Goal: Task Accomplishment & Management: Complete application form

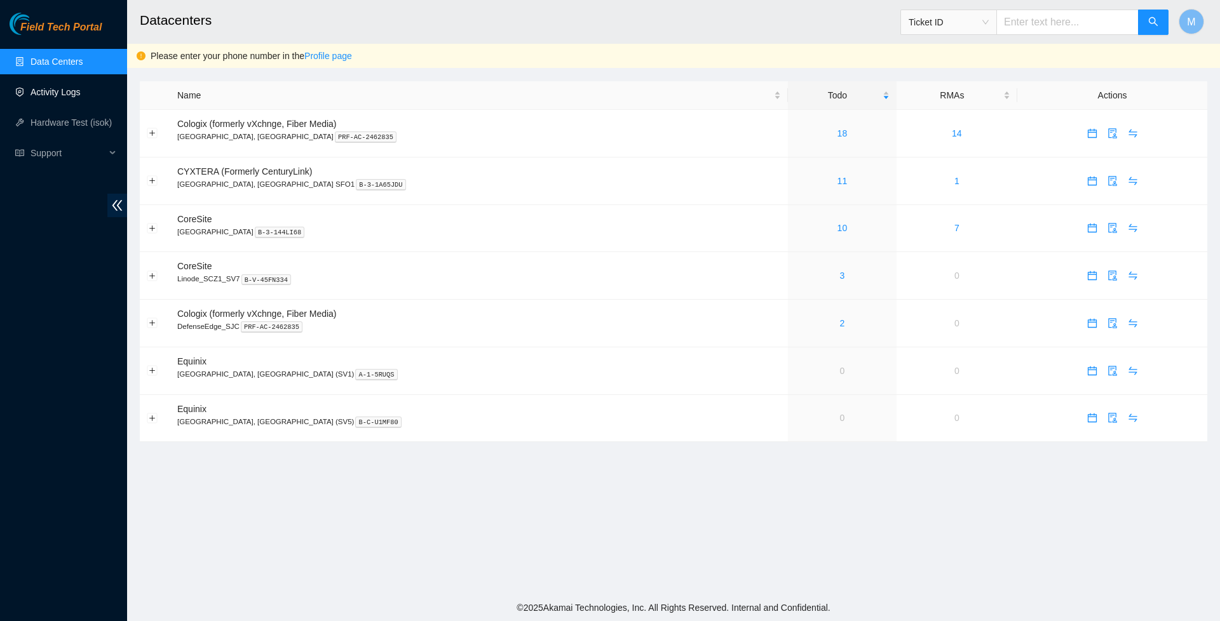
click at [78, 87] on link "Activity Logs" at bounding box center [55, 92] width 50 height 10
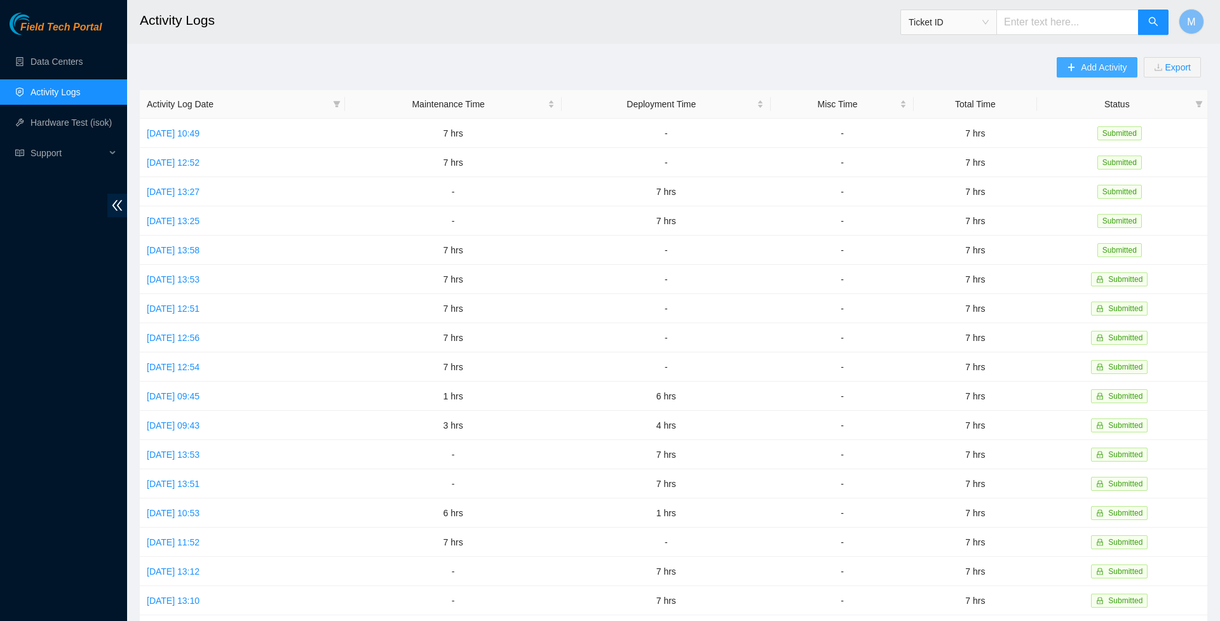
click at [1081, 64] on span "Add Activity" at bounding box center [1104, 67] width 46 height 14
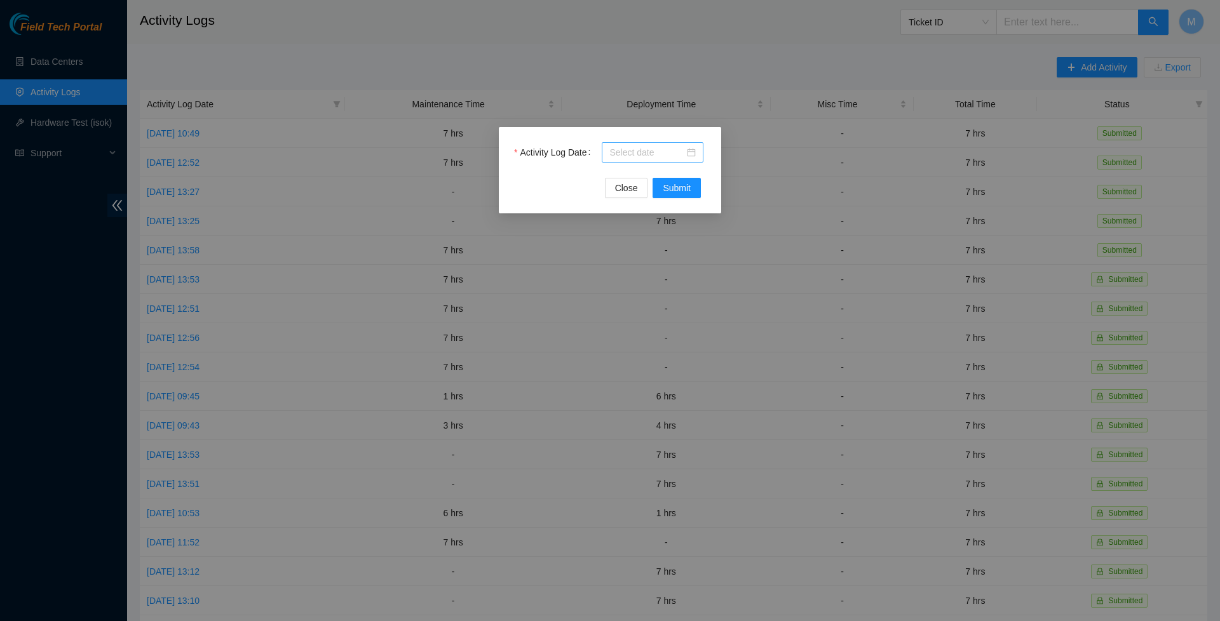
click at [692, 152] on div at bounding box center [652, 152] width 86 height 14
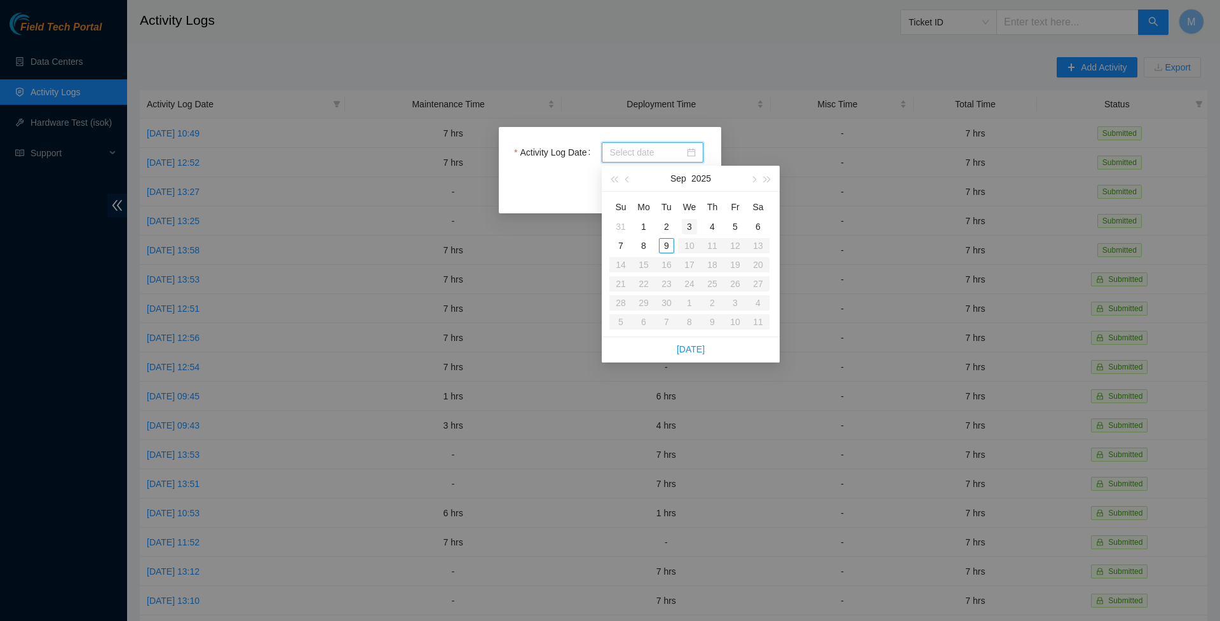
type input "[DATE]"
click at [668, 244] on div "9" at bounding box center [666, 245] width 15 height 15
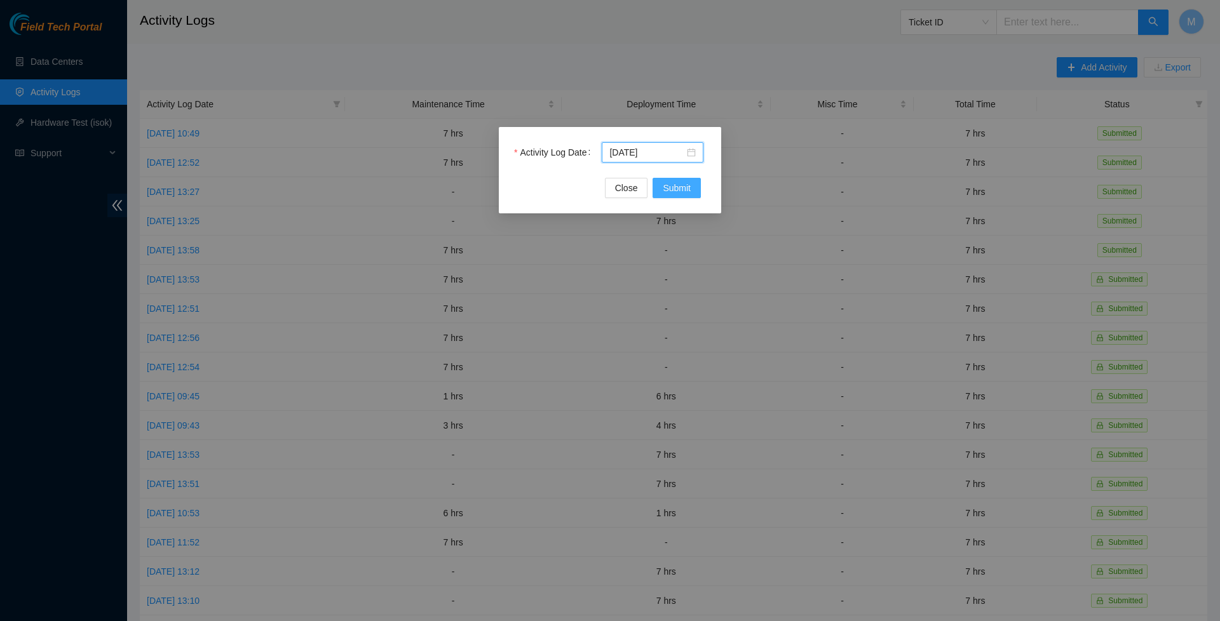
click at [674, 189] on span "Submit" at bounding box center [677, 188] width 28 height 14
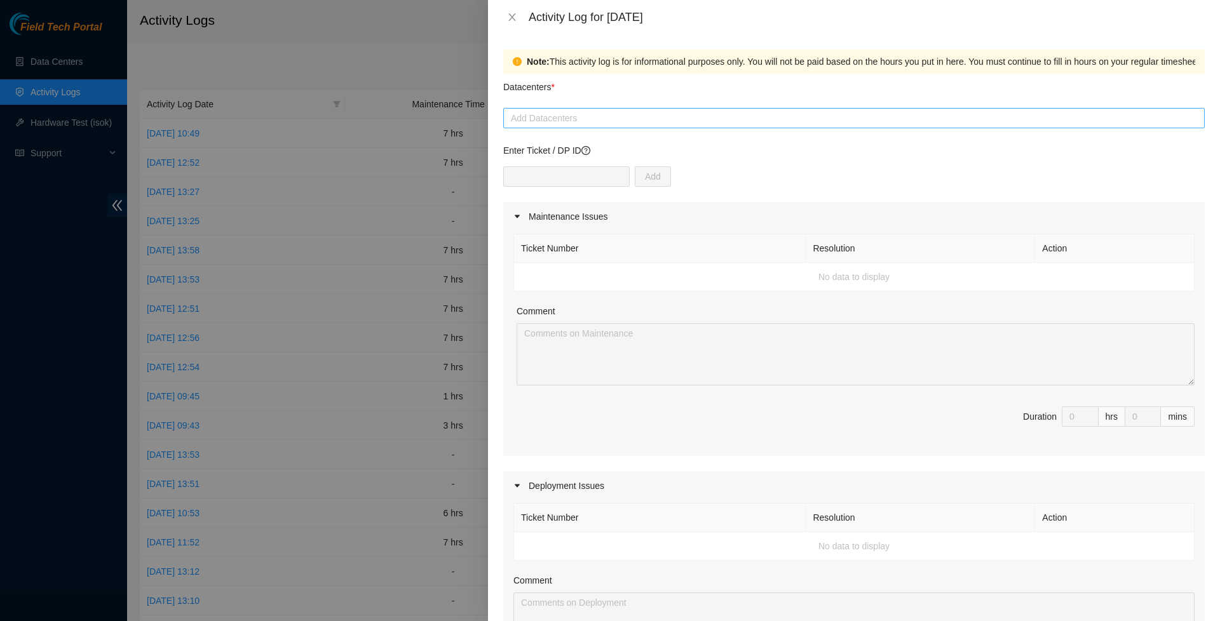
click at [671, 125] on div at bounding box center [853, 118] width 695 height 15
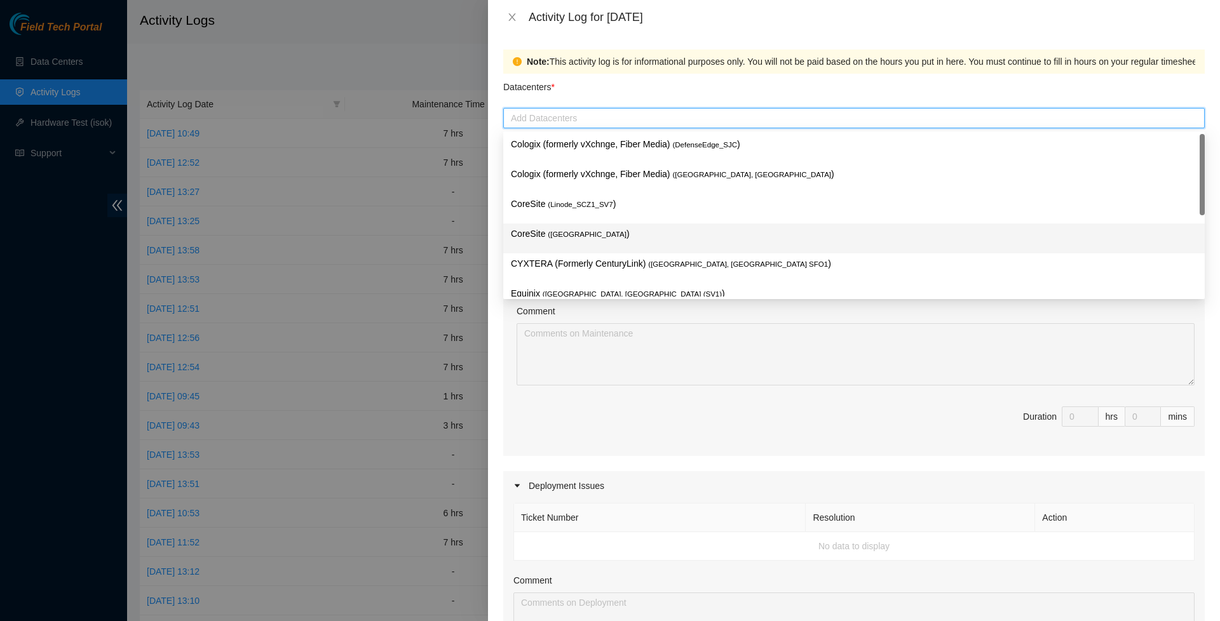
click at [579, 227] on p "CoreSite ( [GEOGRAPHIC_DATA] )" at bounding box center [854, 234] width 686 height 15
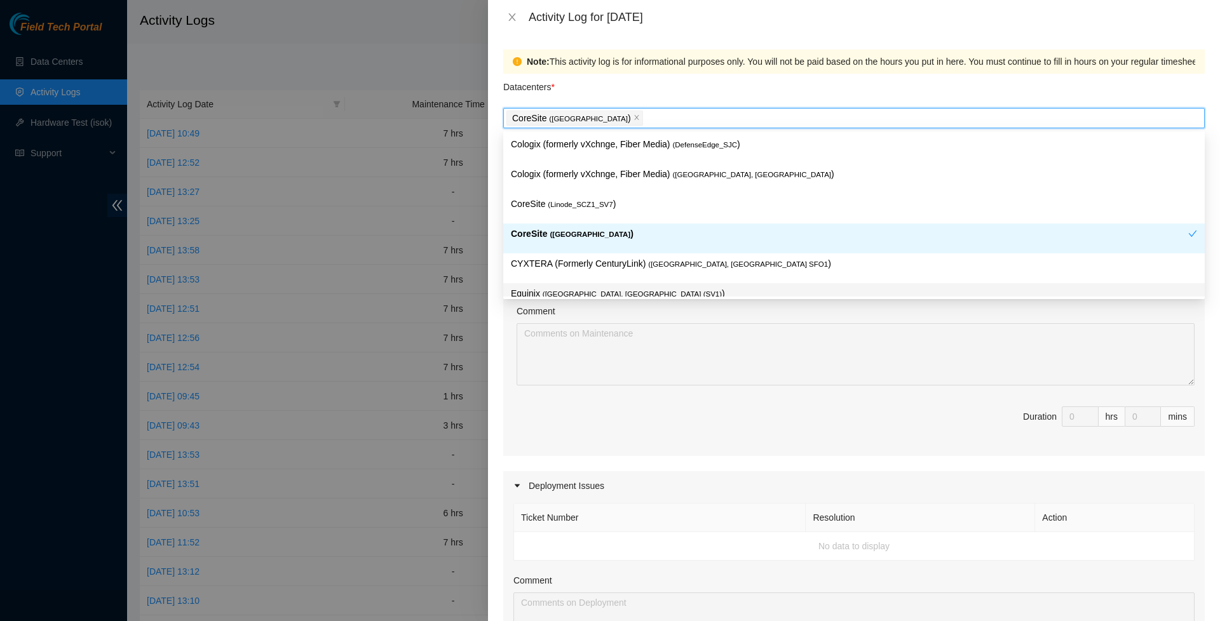
click at [570, 456] on div "Ticket Number Resolution Action No data to display Comment Duration 0 hrs 0 mins" at bounding box center [853, 343] width 701 height 225
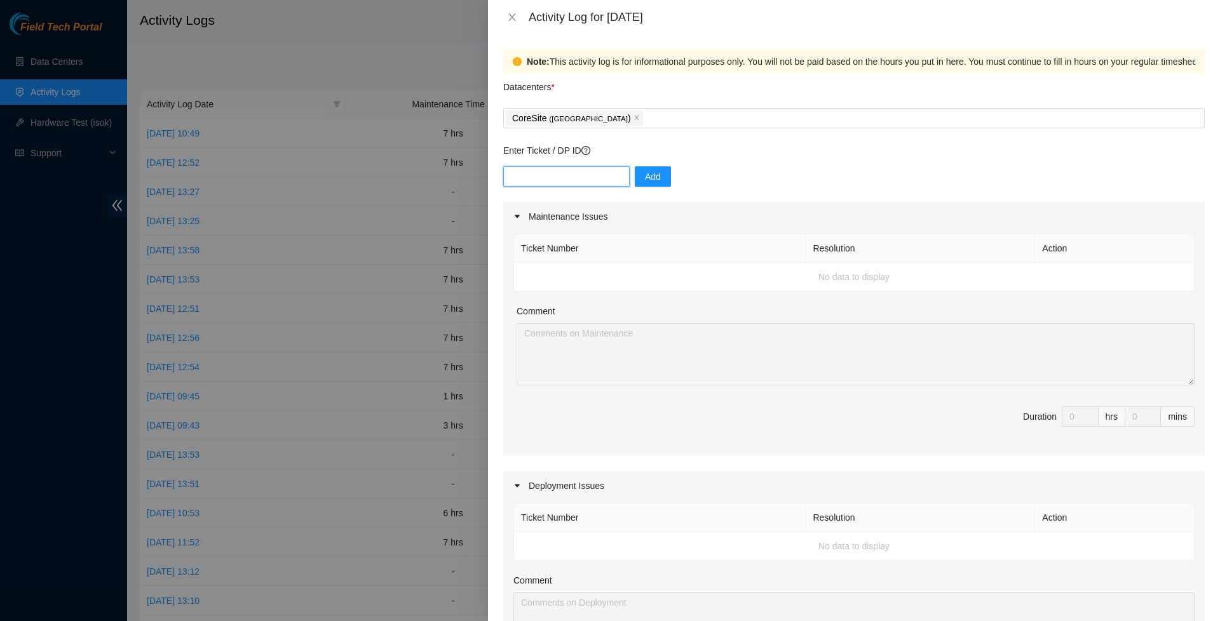
click at [572, 179] on input "text" at bounding box center [566, 176] width 126 height 20
click at [535, 179] on input "DP74499" at bounding box center [566, 176] width 126 height 20
type input "DP78499"
click at [732, 181] on div "DP78499 Add" at bounding box center [853, 184] width 701 height 36
click at [671, 179] on button "Add" at bounding box center [653, 176] width 36 height 20
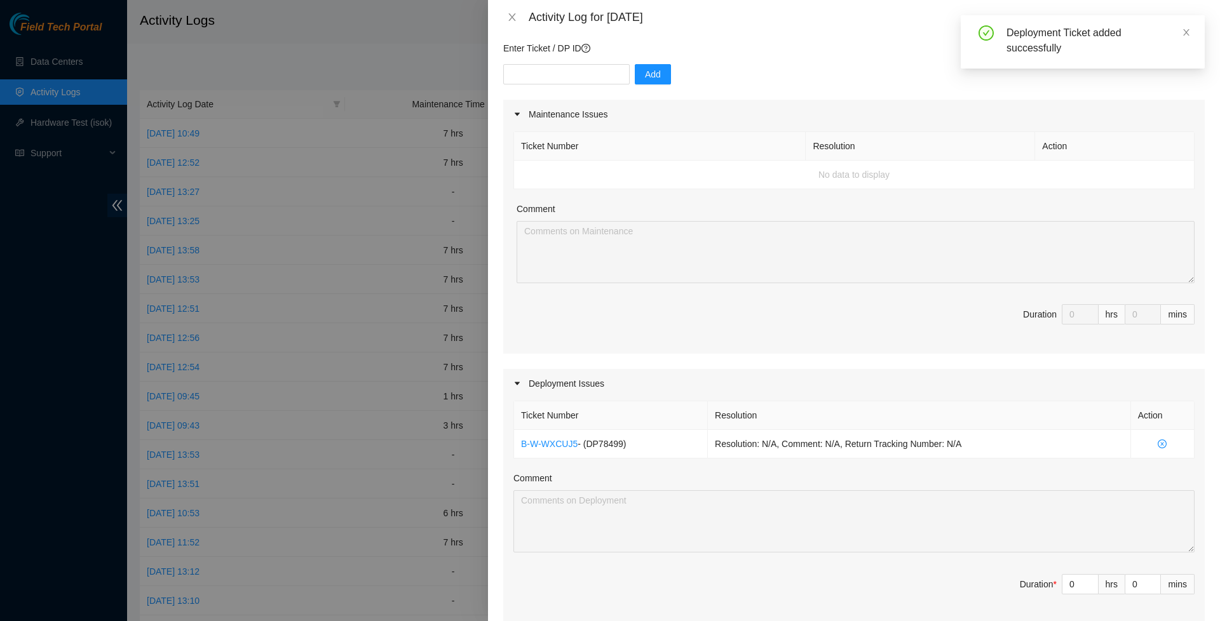
scroll to position [105, 0]
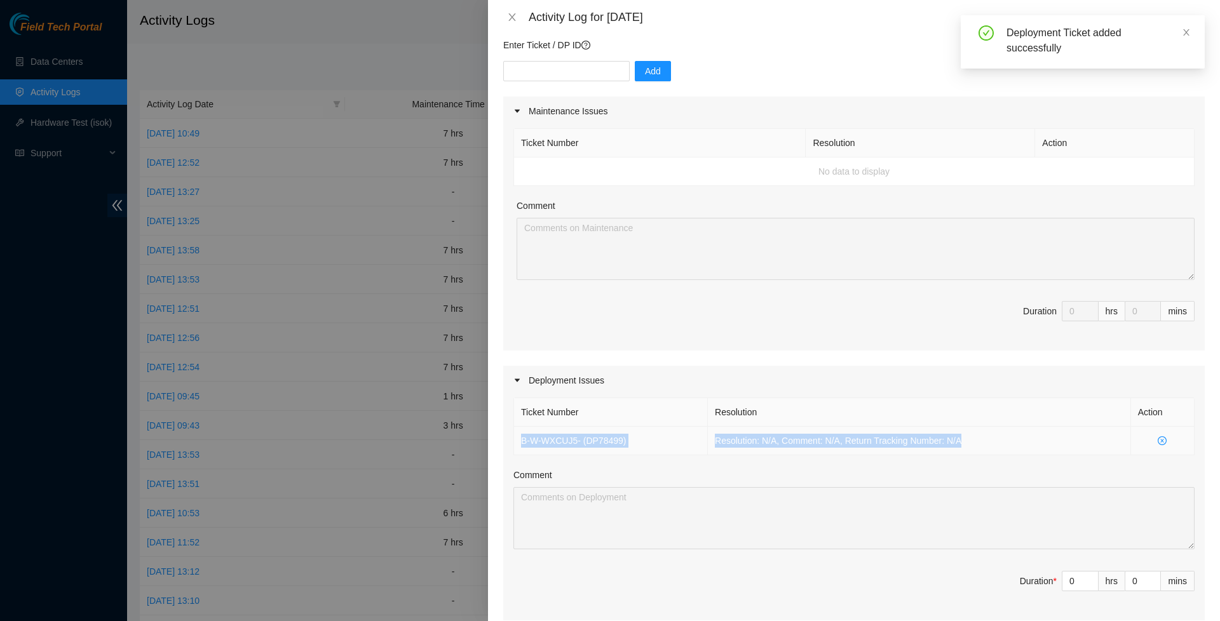
drag, startPoint x: 987, startPoint y: 451, endPoint x: 519, endPoint y: 445, distance: 468.2
click at [519, 445] on tr "B-W-WXCUJ5 - ( DP78499 ) Resolution: N/A, Comment: N/A, Return Tracking Number:…" at bounding box center [854, 441] width 680 height 29
copy tr "B-W-WXCUJ5 - ( DP78499 ) Resolution: N/A, Comment: N/A, Return Tracking Number:…"
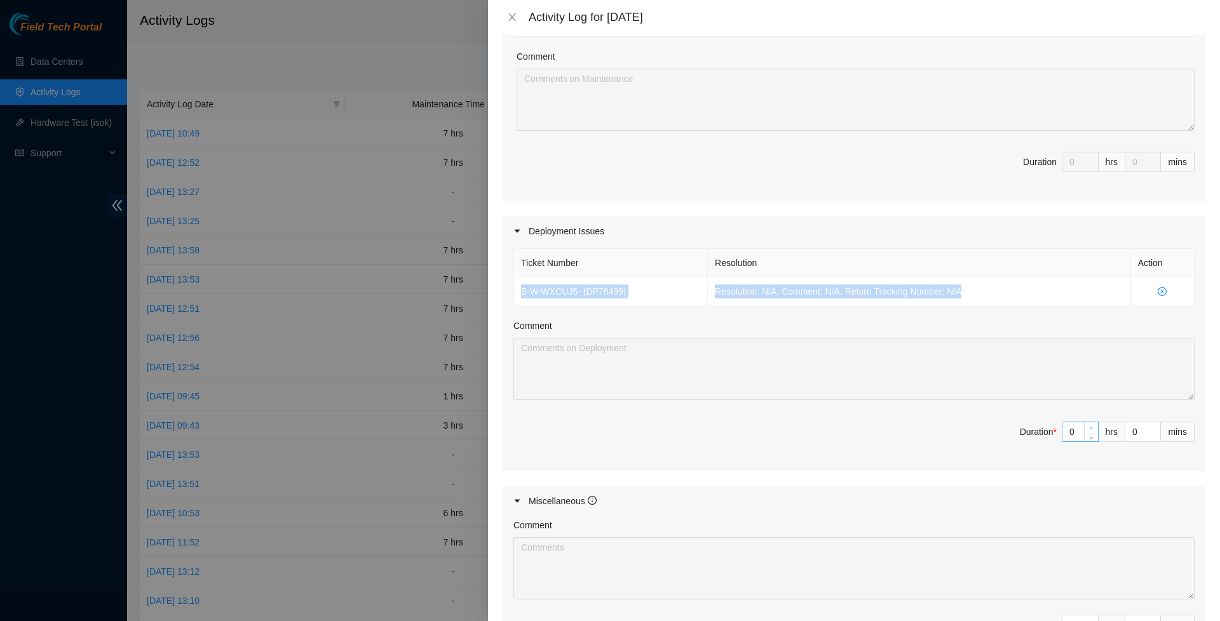
type input "1"
click at [1091, 433] on span "up" at bounding box center [1092, 429] width 8 height 8
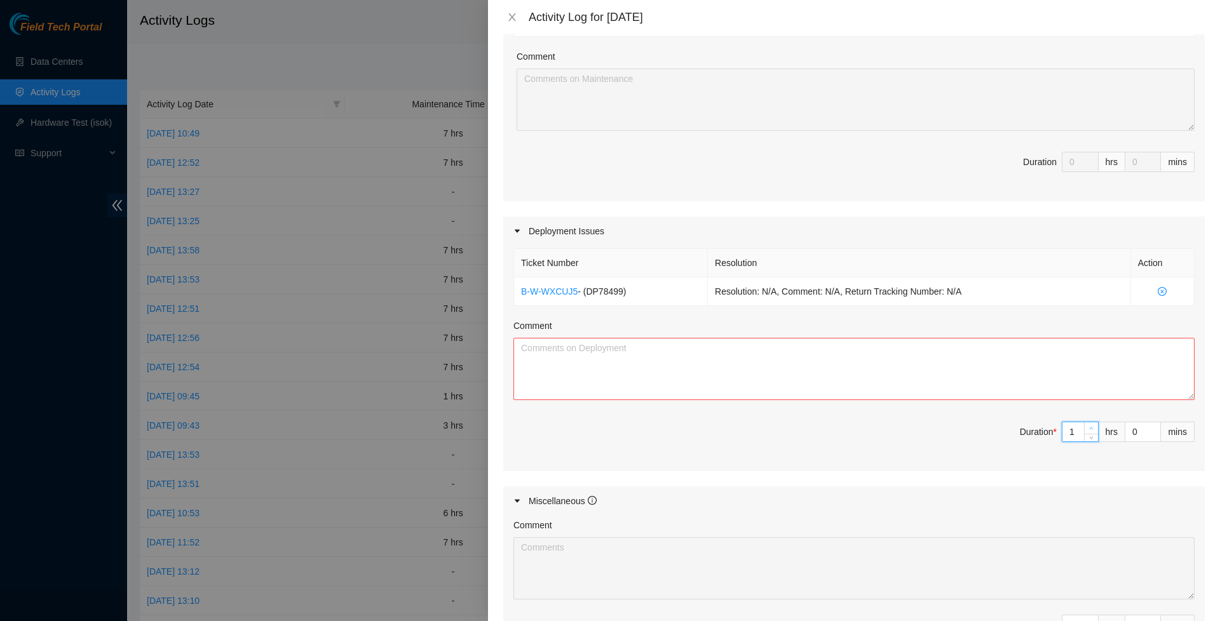
type input "2"
click at [1091, 433] on span "up" at bounding box center [1092, 429] width 8 height 8
type input "3"
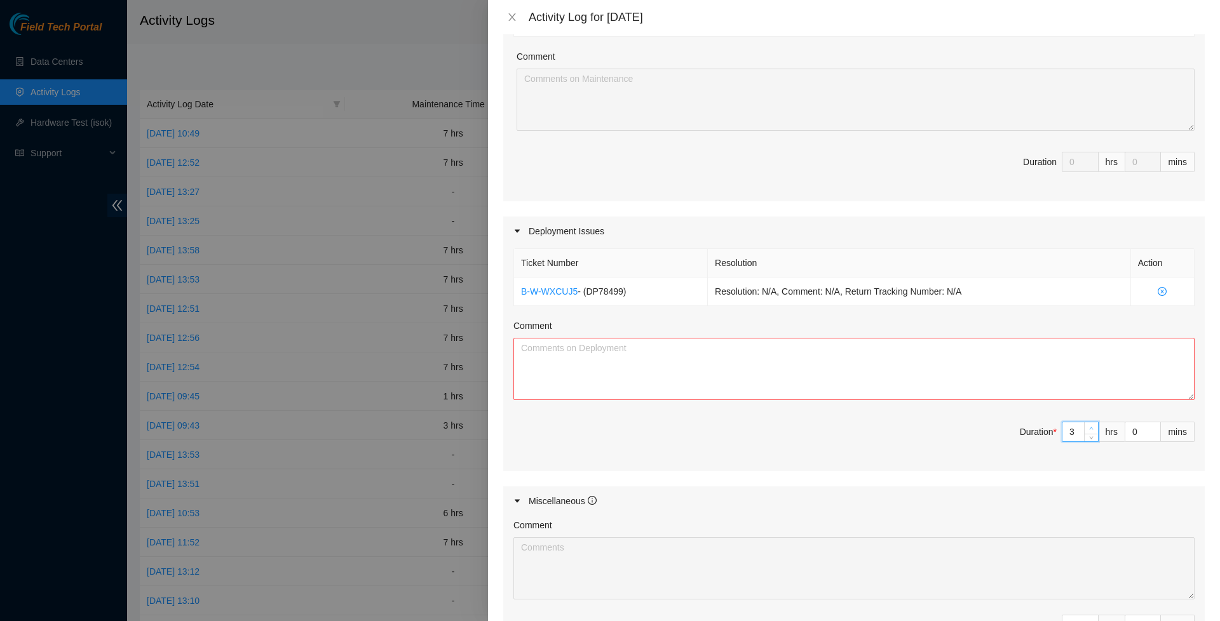
click at [1091, 433] on span "up" at bounding box center [1092, 429] width 8 height 8
type input "4"
click at [1091, 431] on icon "up" at bounding box center [1091, 428] width 4 height 4
type input "5"
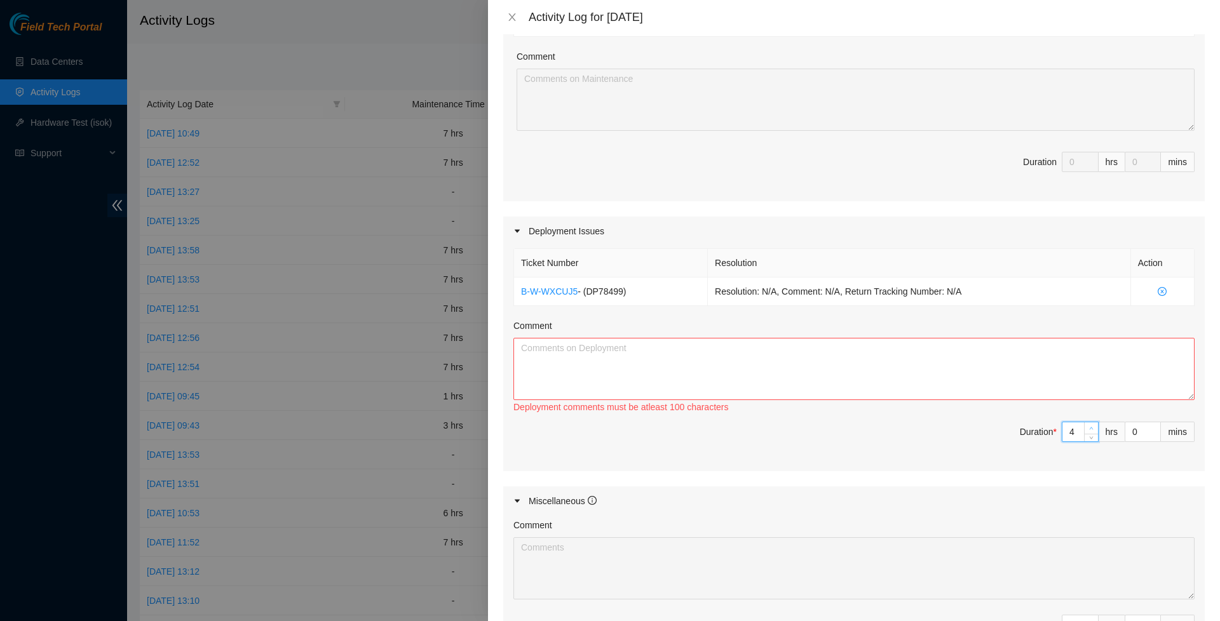
type input "5"
click at [1091, 431] on icon "up" at bounding box center [1091, 428] width 4 height 4
type input "6"
click at [1091, 431] on icon "up" at bounding box center [1091, 428] width 4 height 4
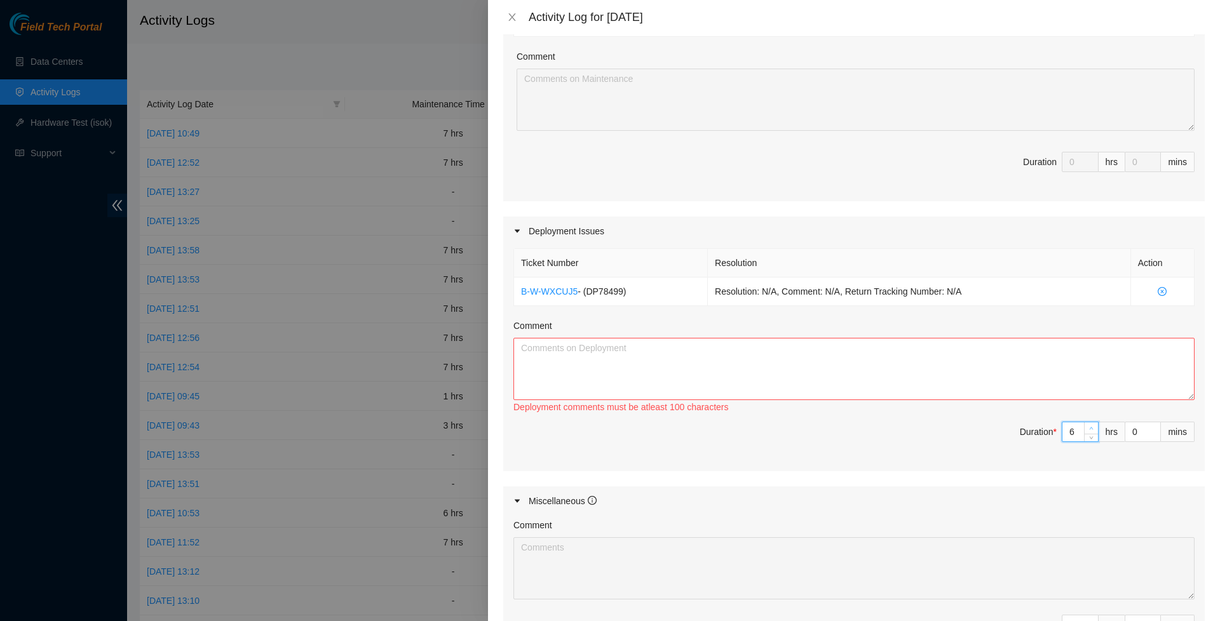
type input "7"
click at [1091, 431] on icon "up" at bounding box center [1091, 428] width 4 height 4
click at [1046, 376] on textarea "Comment" at bounding box center [853, 369] width 681 height 62
type textarea "C"
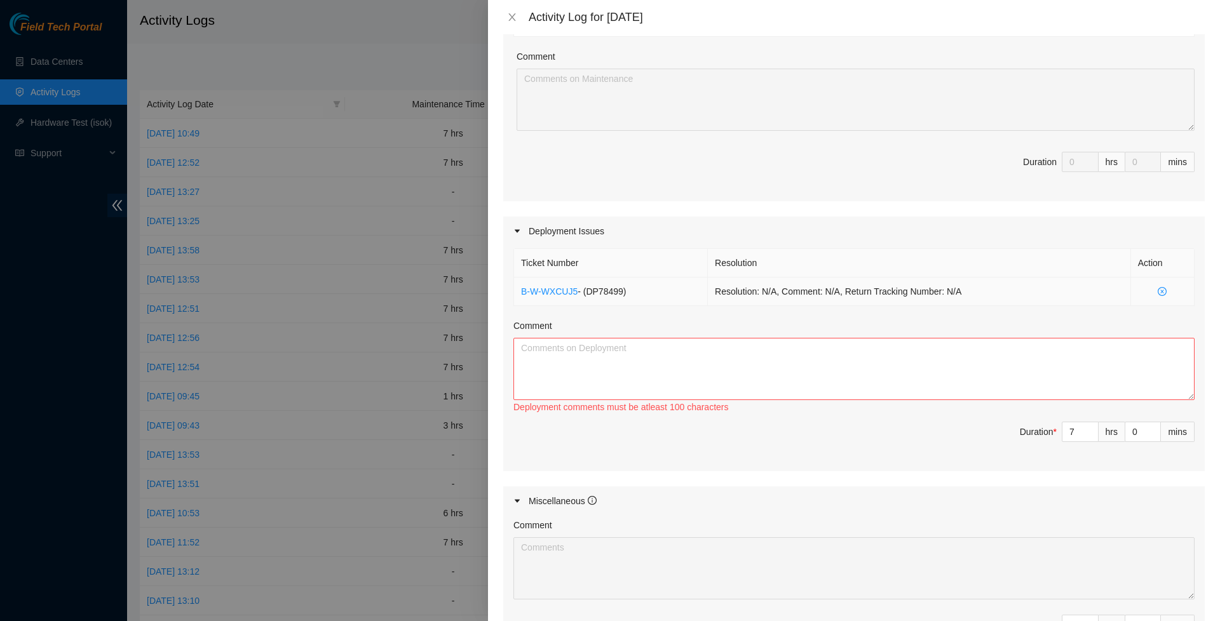
drag, startPoint x: 1034, startPoint y: 286, endPoint x: 995, endPoint y: 293, distance: 40.0
click at [995, 293] on td "Resolution: N/A, Comment: N/A, Return Tracking Number: N/A" at bounding box center [919, 292] width 423 height 29
click at [996, 292] on td "Resolution: N/A, Comment: N/A, Return Tracking Number: N/A" at bounding box center [919, 292] width 423 height 29
drag, startPoint x: 994, startPoint y: 297, endPoint x: 516, endPoint y: 302, distance: 477.1
click at [516, 302] on tr "B-W-WXCUJ5 - ( DP78499 ) Resolution: N/A, Comment: N/A, Return Tracking Number:…" at bounding box center [854, 292] width 680 height 29
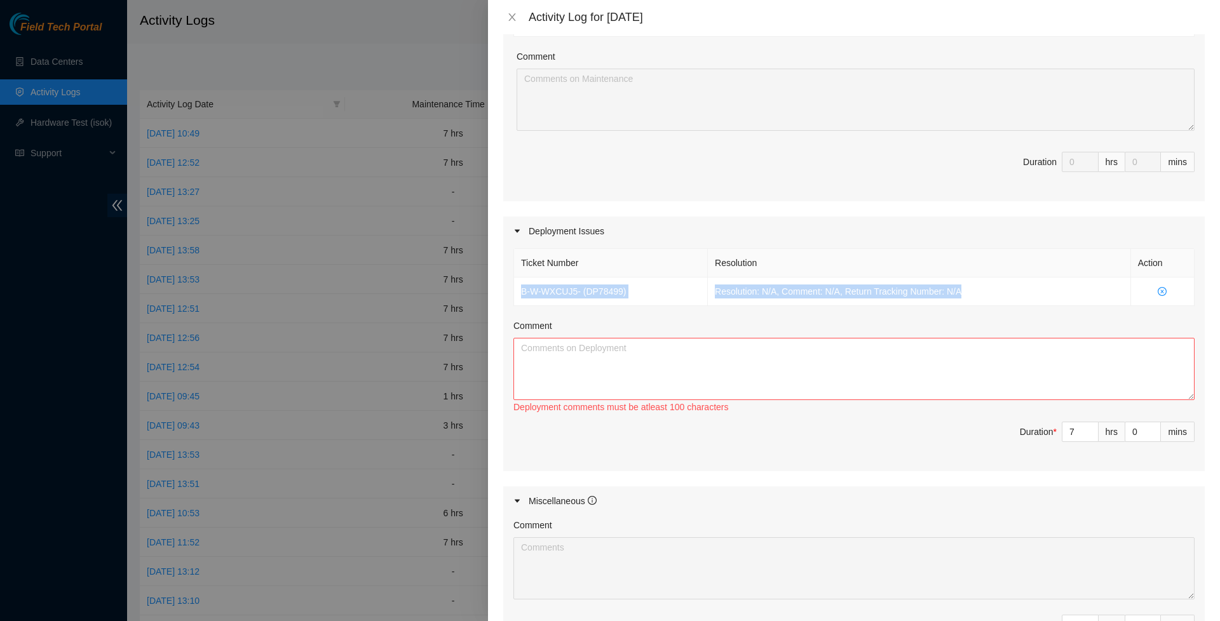
copy tr "B-W-WXCUJ5 - ( DP78499 ) Resolution: N/A, Comment: N/A, Return Tracking Number:…"
click at [563, 376] on textarea "Comment" at bounding box center [853, 369] width 681 height 62
paste textarea "B-W-WXCUJ5 - (DP78499) Resolution: N/A, Comment: N/A, Return Tracking Number: N…"
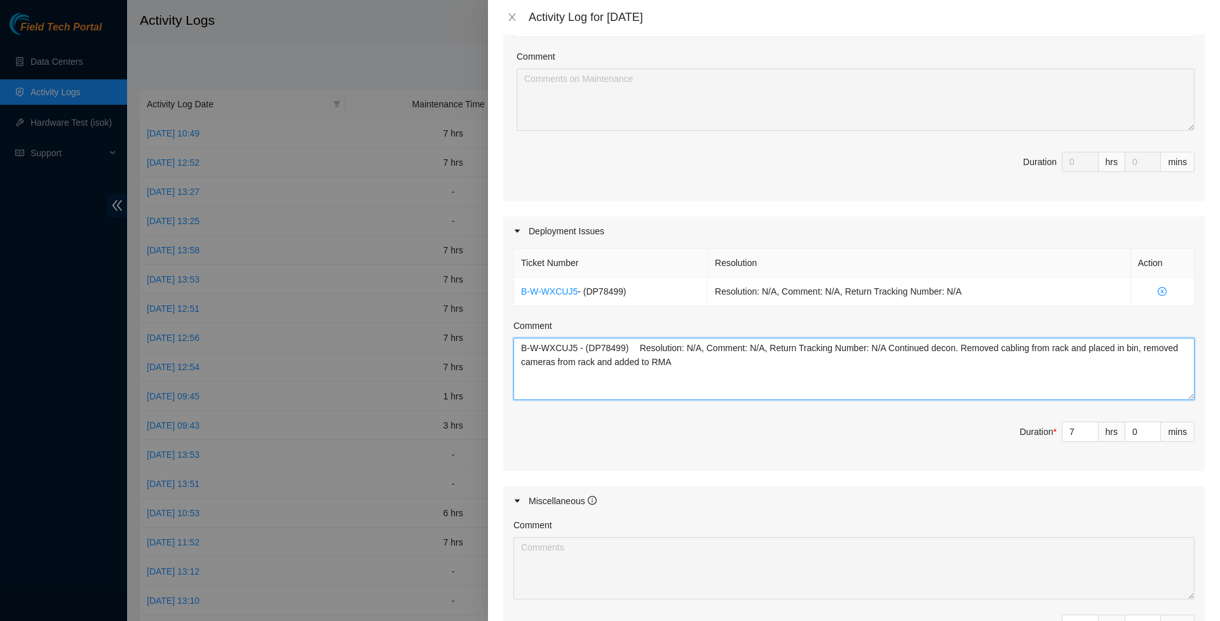
paste textarea "B-W-WXCOOB"
click at [699, 372] on textarea "B-W-WXCUJ5 - (DP78499) Resolution: N/A, Comment: N/A, Return Tracking Number: N…" at bounding box center [853, 369] width 681 height 62
click at [849, 376] on textarea "B-W-WXCUJ5 - (DP78499) Resolution: N/A, Comment: N/A, Return Tracking Number: N…" at bounding box center [853, 369] width 681 height 62
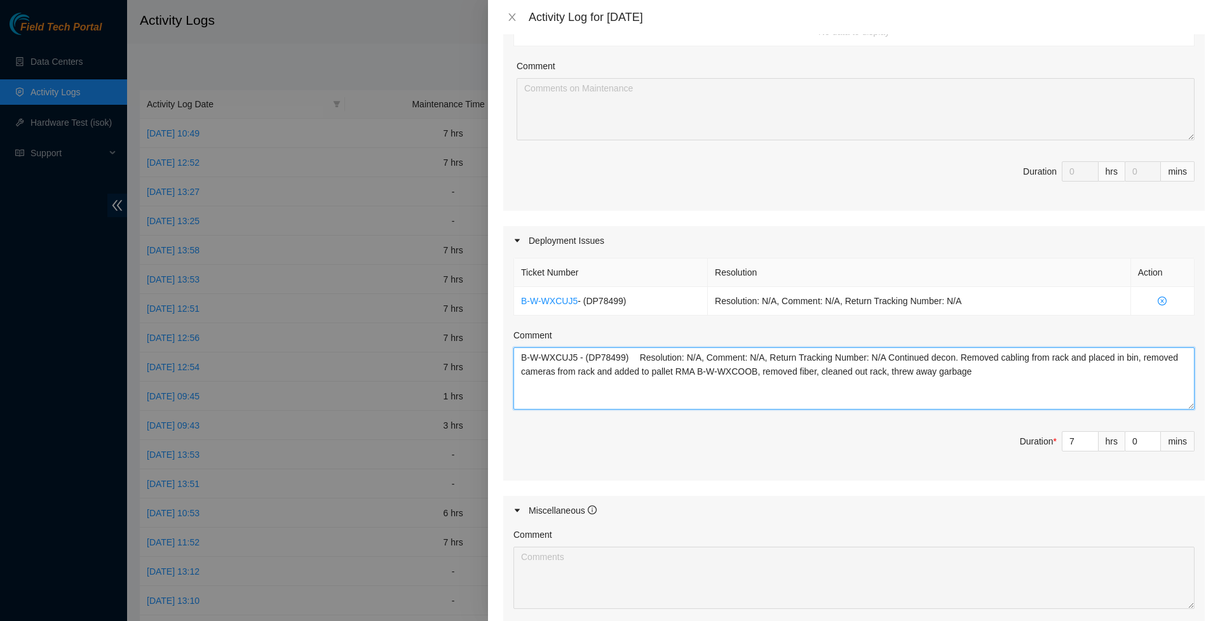
scroll to position [219, 0]
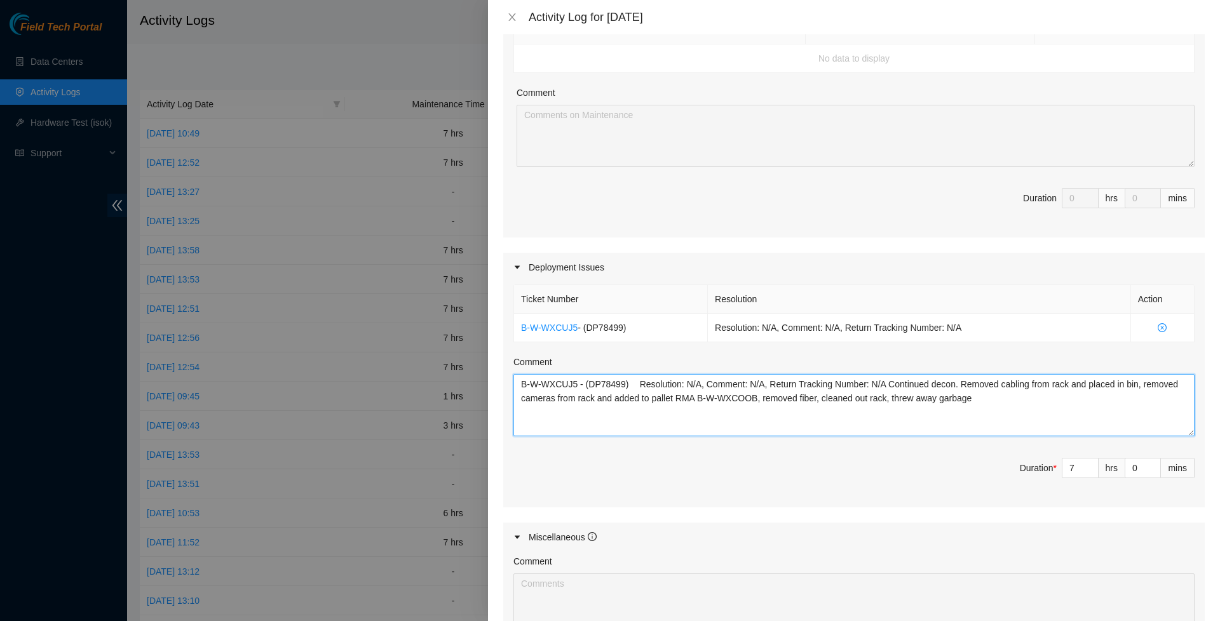
click at [1099, 412] on textarea "B-W-WXCUJ5 - (DP78499) Resolution: N/A, Comment: N/A, Return Tracking Number: N…" at bounding box center [853, 405] width 681 height 62
drag, startPoint x: 1093, startPoint y: 412, endPoint x: 776, endPoint y: 329, distance: 327.6
click at [776, 329] on div "Ticket Number Resolution Action B-W-WXCUJ5 - ( DP78499 ) Resolution: N/A, Comme…" at bounding box center [853, 394] width 701 height 225
type textarea "B-W-WXCUJ5 - (DP78499) Resolution: N/A, Comment: N/A, Return Tracking Number: N…"
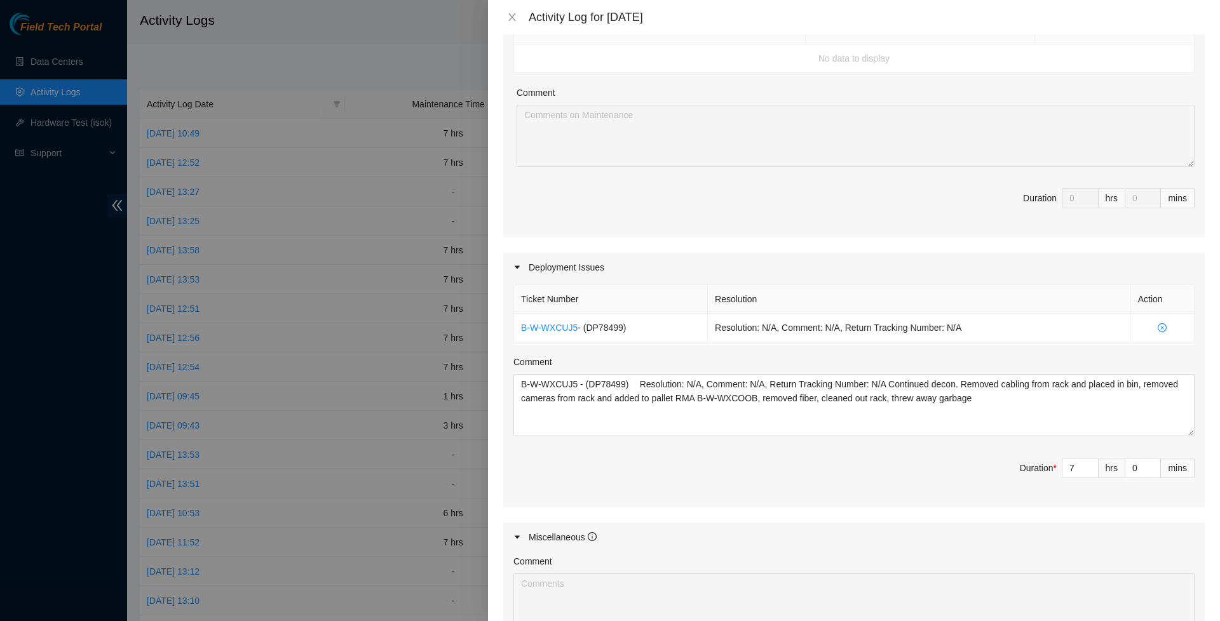
click at [889, 507] on div "Ticket Number Resolution Action B-W-WXCUJ5 - ( DP78499 ) Resolution: N/A, Comme…" at bounding box center [853, 394] width 701 height 225
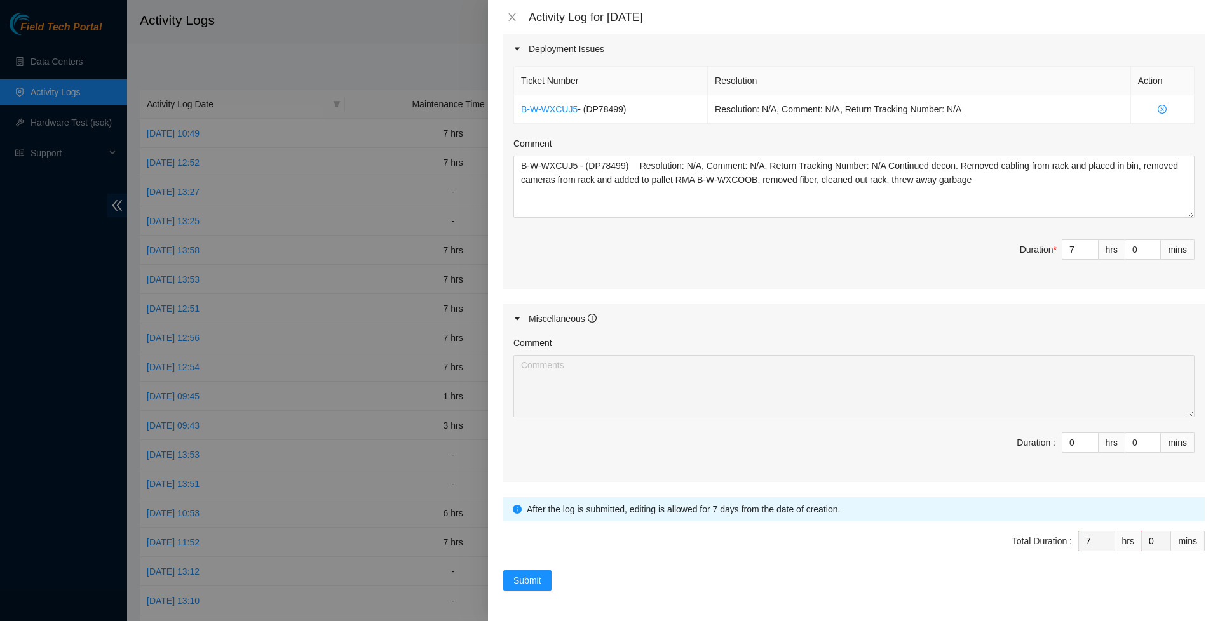
scroll to position [455, 0]
click at [530, 583] on span "Submit" at bounding box center [527, 581] width 28 height 14
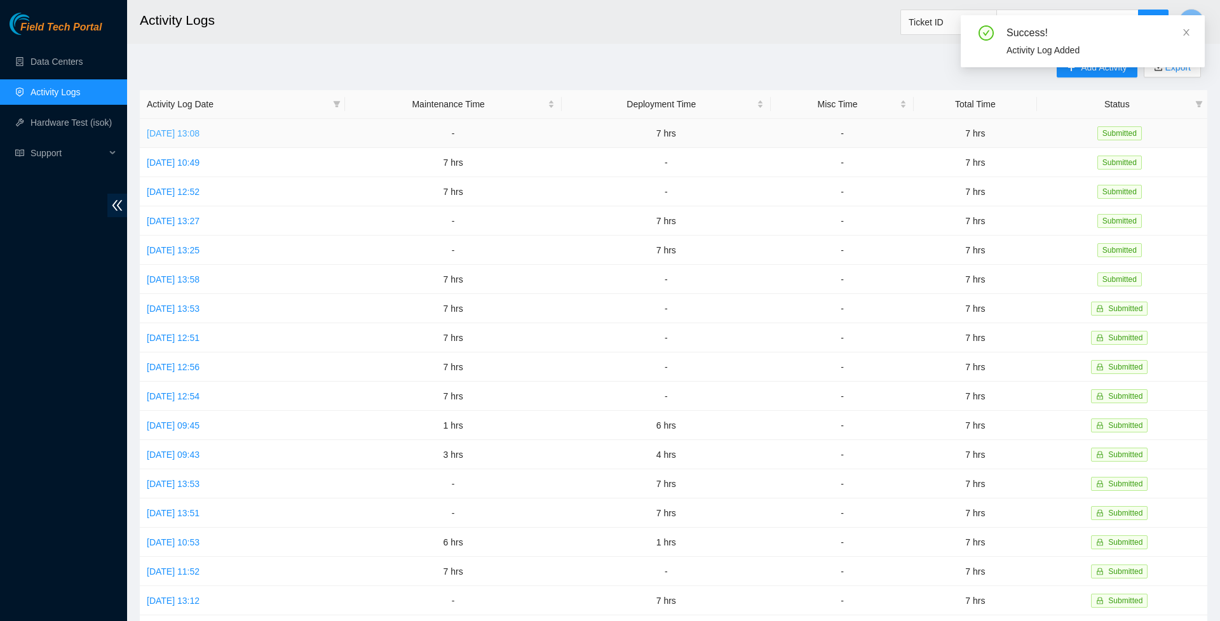
click at [199, 133] on link "[DATE] 13:08" at bounding box center [173, 133] width 53 height 10
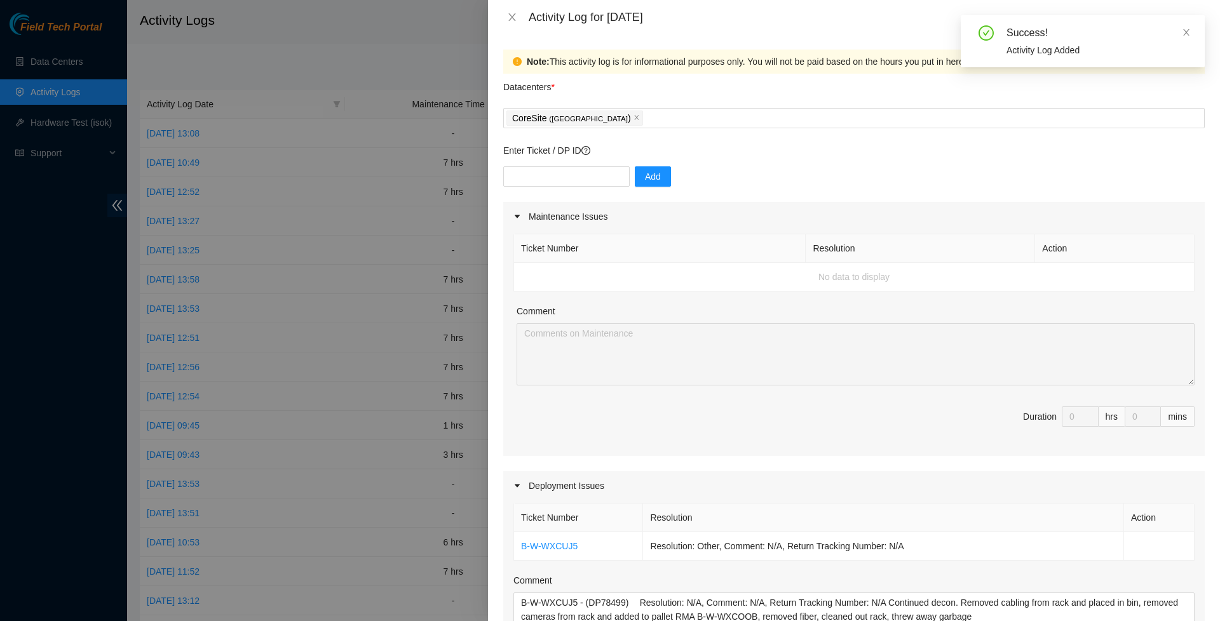
scroll to position [326, 0]
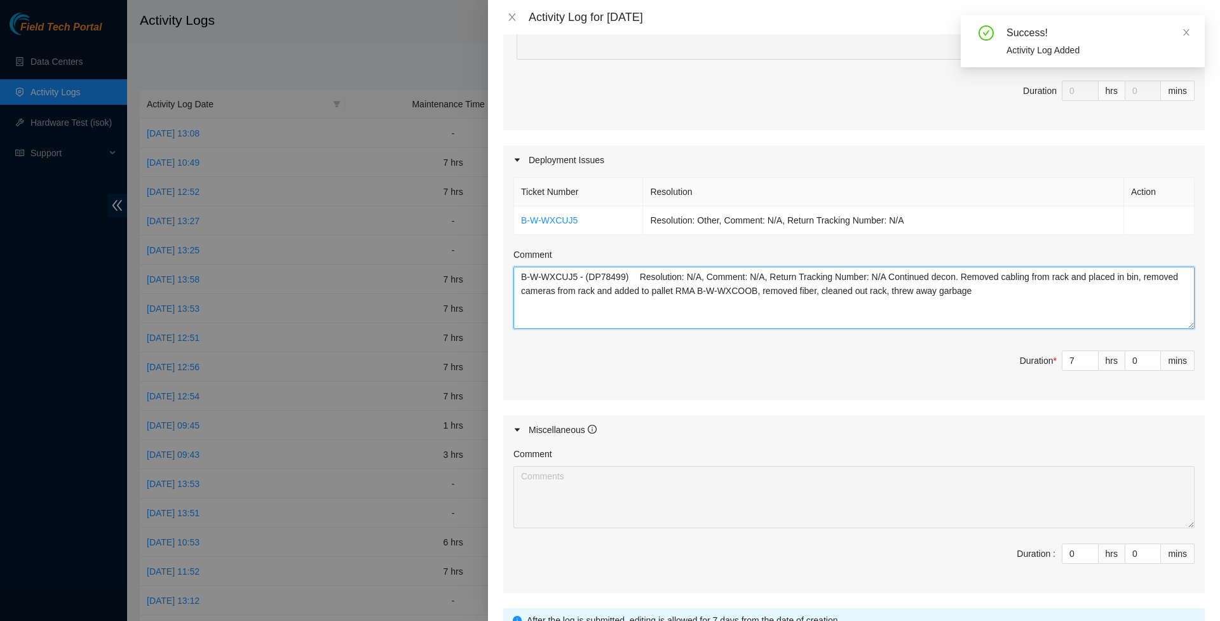
click at [1068, 315] on textarea "B-W-WXCUJ5 - (DP78499) Resolution: N/A, Comment: N/A, Return Tracking Number: N…" at bounding box center [853, 298] width 681 height 62
drag, startPoint x: 1058, startPoint y: 331, endPoint x: 1060, endPoint y: 311, distance: 20.5
click at [1060, 311] on textarea "B-W-WXCUJ5 - (DP78499) Resolution: N/A, Comment: N/A, Return Tracking Number: N…" at bounding box center [853, 298] width 681 height 62
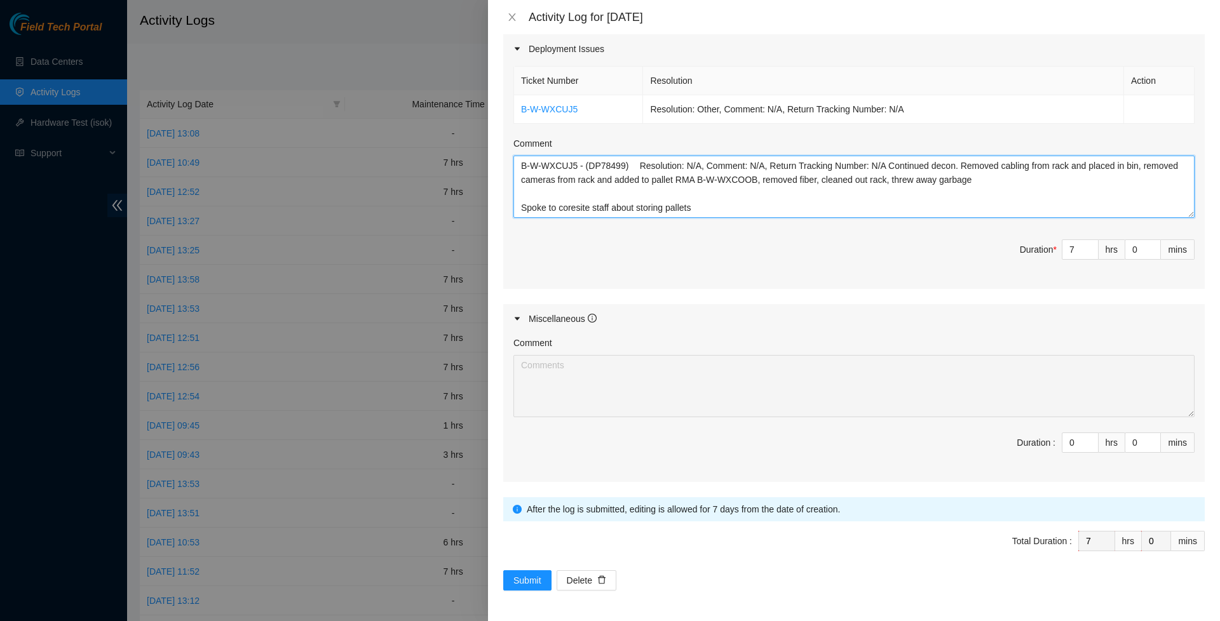
scroll to position [455, 0]
type textarea "B-W-WXCUJ5 - (DP78499) Resolution: N/A, Comment: N/A, Return Tracking Number: N…"
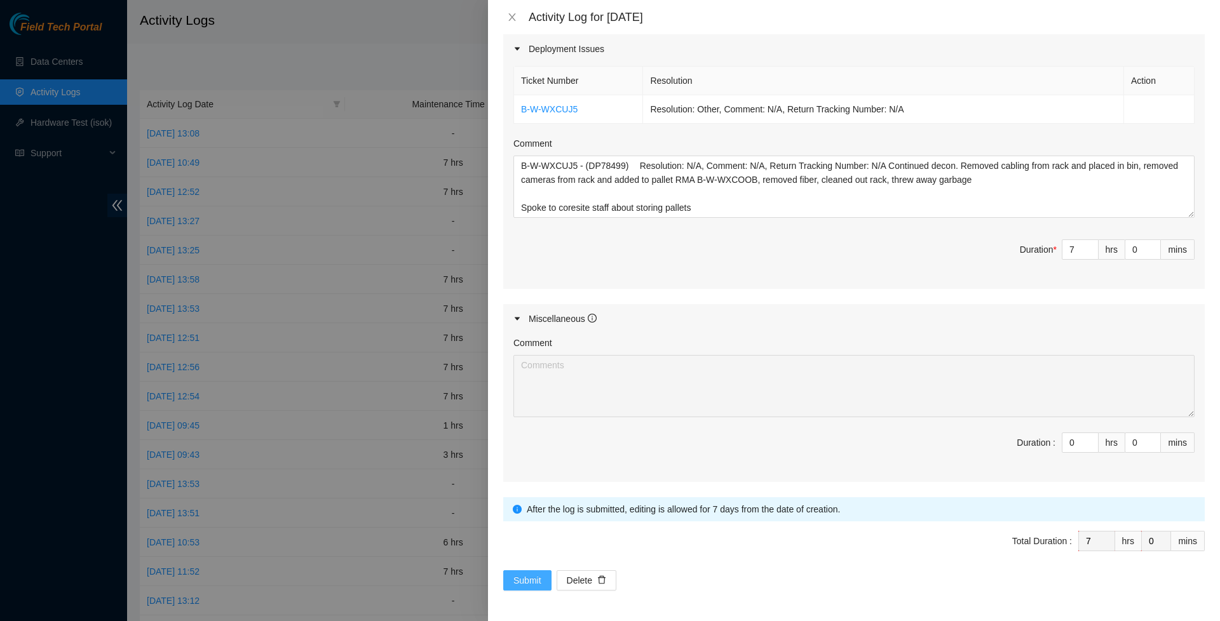
click at [530, 584] on span "Submit" at bounding box center [527, 581] width 28 height 14
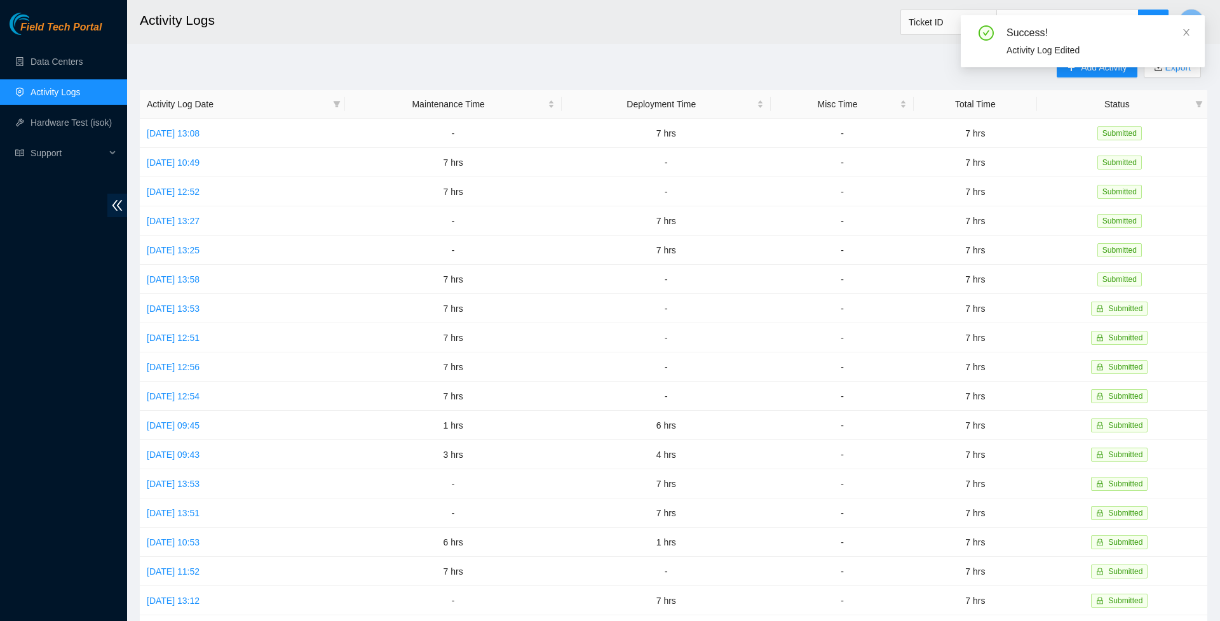
scroll to position [0, 0]
